Goal: Task Accomplishment & Management: Manage account settings

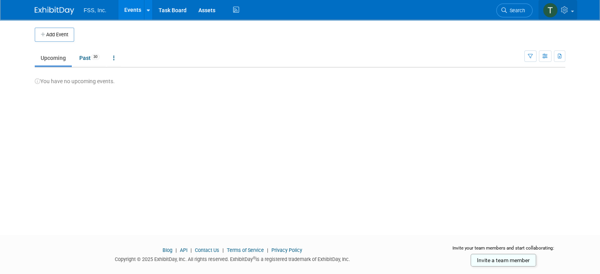
click at [574, 11] on span at bounding box center [571, 12] width 3 height 2
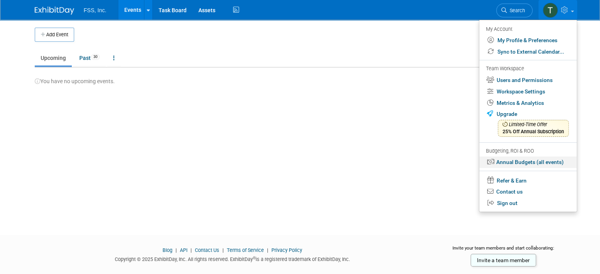
click at [528, 164] on link "Annual Budgets (all events)" at bounding box center [527, 161] width 97 height 11
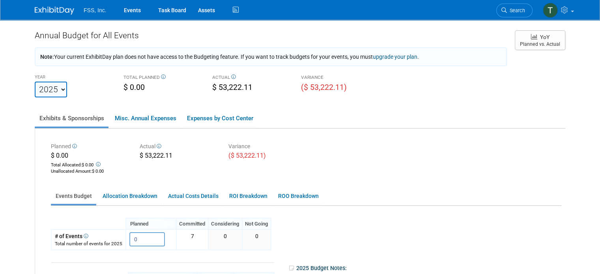
click at [56, 89] on select "2021 2022 2023 2024 2025 2026 2027 2028 2029 2030 2031" at bounding box center [51, 90] width 32 height 16
select select "2024"
click at [35, 82] on select "2021 2022 2023 2024 2025 2026 2027 2028 2029 2030 2031" at bounding box center [51, 90] width 32 height 16
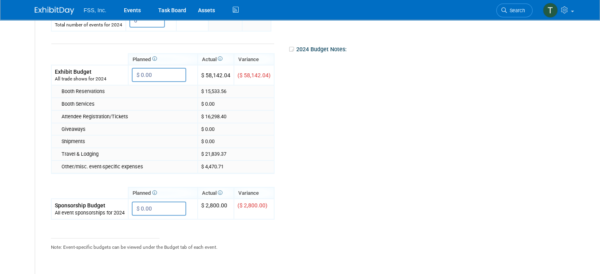
scroll to position [215, 0]
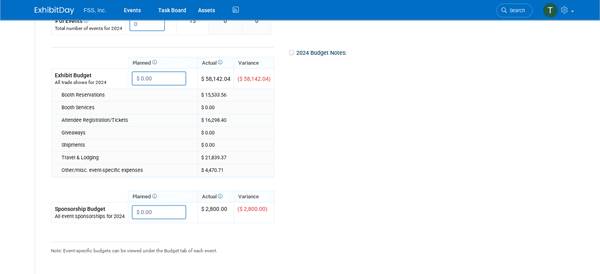
click at [288, 50] on icon at bounding box center [292, 53] width 8 height 6
click at [315, 52] on div "2024 Budget Notes:" at bounding box center [424, 53] width 272 height 12
click at [288, 50] on icon at bounding box center [292, 53] width 8 height 6
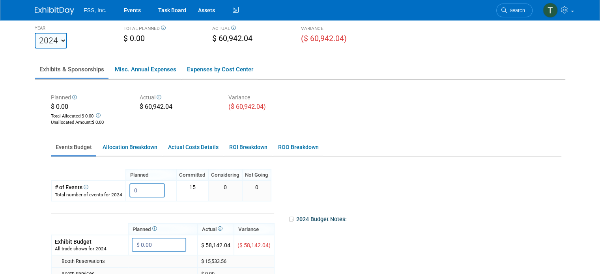
scroll to position [47, 0]
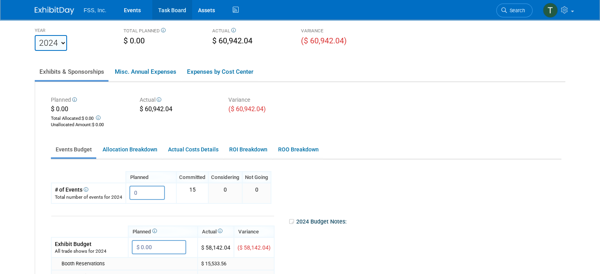
click at [160, 9] on link "Task Board" at bounding box center [172, 10] width 40 height 20
click at [57, 41] on select "2021 2022 2023 2024 2025 2026 2027 2028 2029 2030 2031" at bounding box center [51, 43] width 32 height 16
select select "2025"
click at [35, 35] on select "2021 2022 2023 2024 2025 2026 2027 2028 2029 2030 2031" at bounding box center [51, 43] width 32 height 16
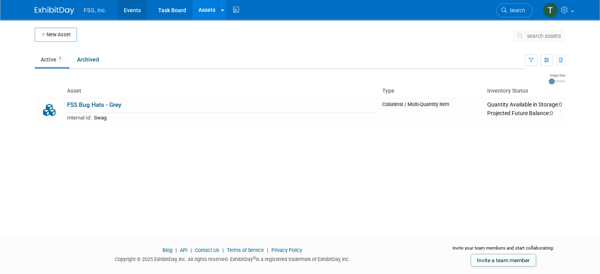
click at [125, 10] on link "Events" at bounding box center [132, 10] width 29 height 20
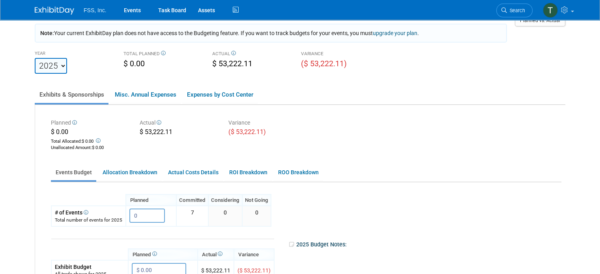
scroll to position [20, 0]
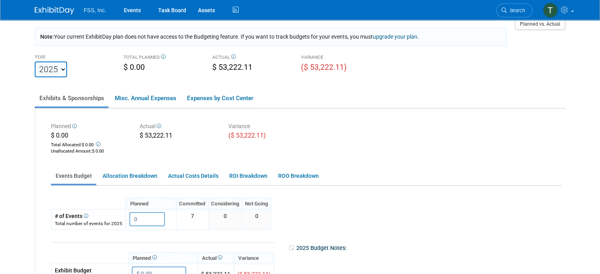
click at [56, 69] on select "2021 2022 2023 2024 2025 2026 2027 2028 2029 2030 2031" at bounding box center [51, 69] width 32 height 16
select select "2024"
click at [35, 61] on select "2021 2022 2023 2024 2025 2026 2027 2028 2029 2030 2031" at bounding box center [51, 69] width 32 height 16
